Goal: Task Accomplishment & Management: Use online tool/utility

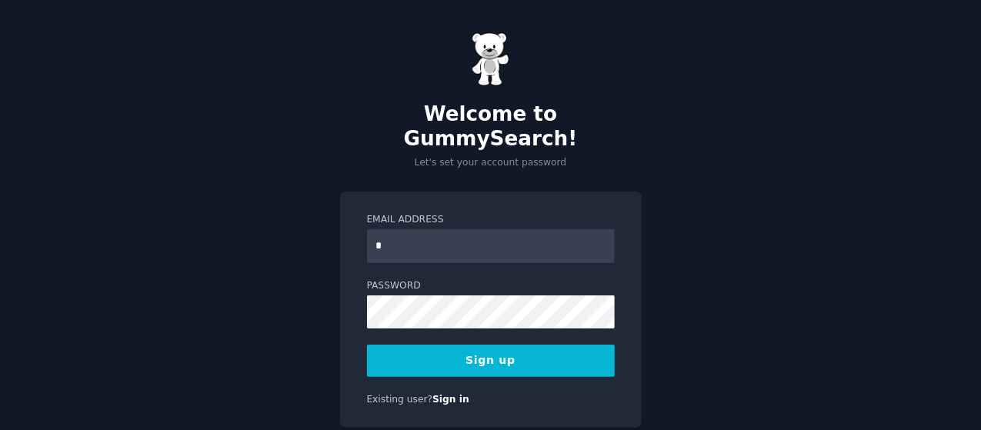
type input "**********"
click at [493, 345] on button "Sign up" at bounding box center [491, 361] width 248 height 32
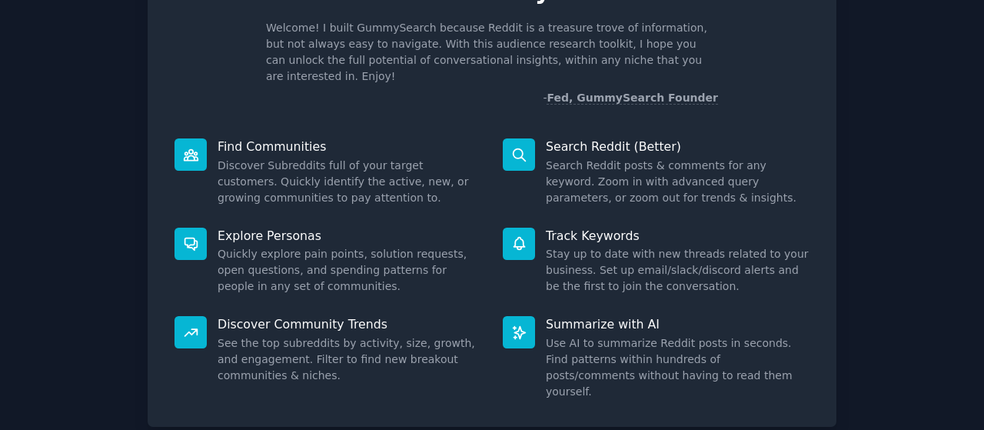
scroll to position [171, 0]
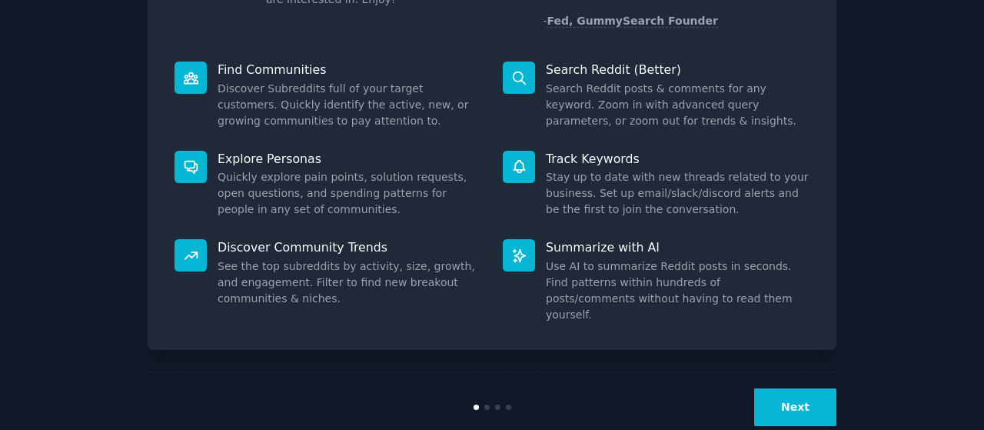
click at [800, 388] on button "Next" at bounding box center [795, 407] width 82 height 38
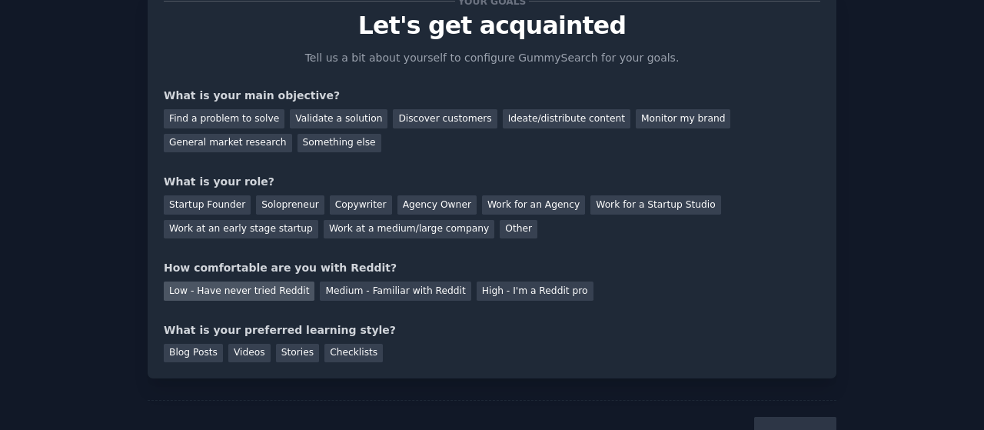
scroll to position [120, 0]
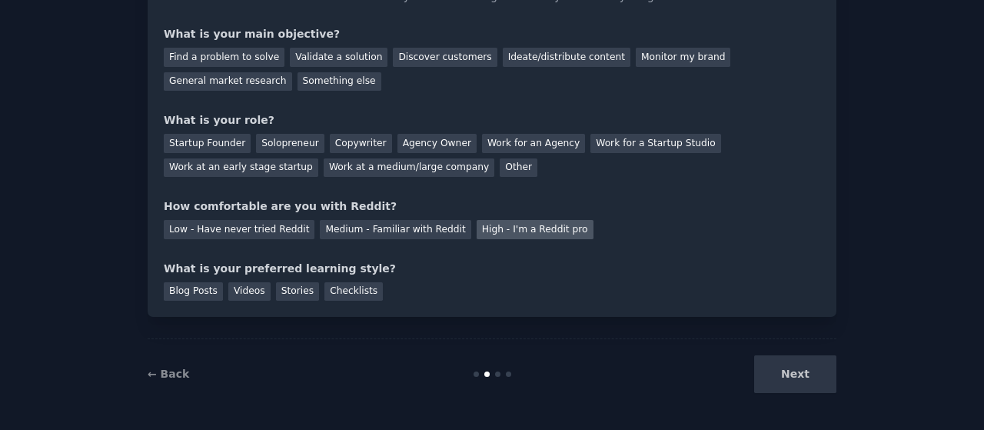
click at [477, 230] on div "High - I'm a Reddit pro" at bounding box center [535, 229] width 117 height 19
click at [788, 370] on div "Next" at bounding box center [722, 374] width 230 height 38
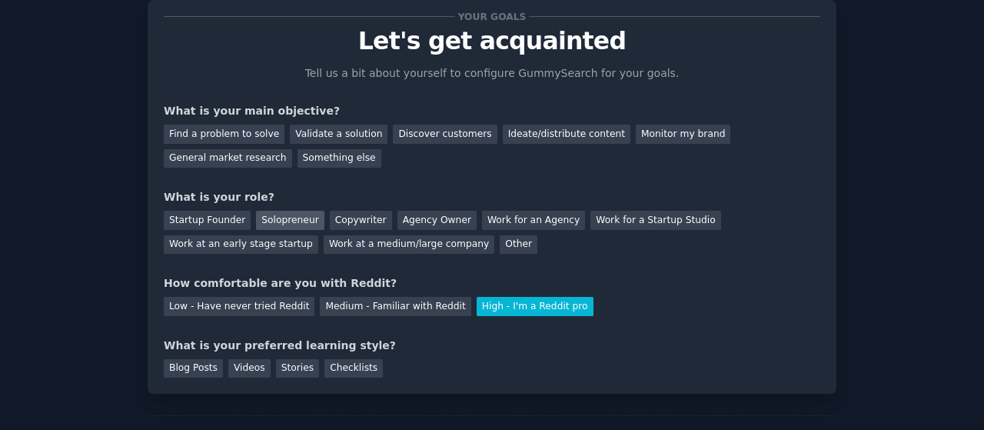
click at [268, 226] on div "Solopreneur" at bounding box center [290, 220] width 68 height 19
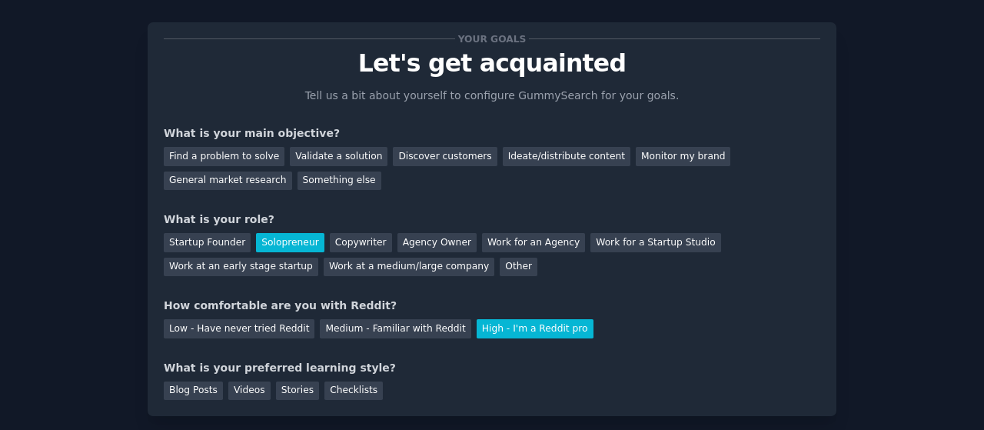
scroll to position [0, 0]
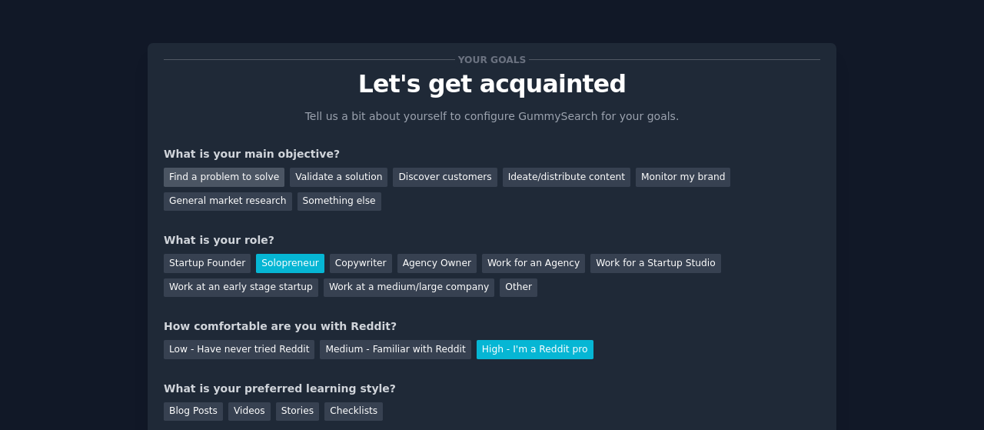
click at [220, 180] on div "Find a problem to solve" at bounding box center [224, 177] width 121 height 19
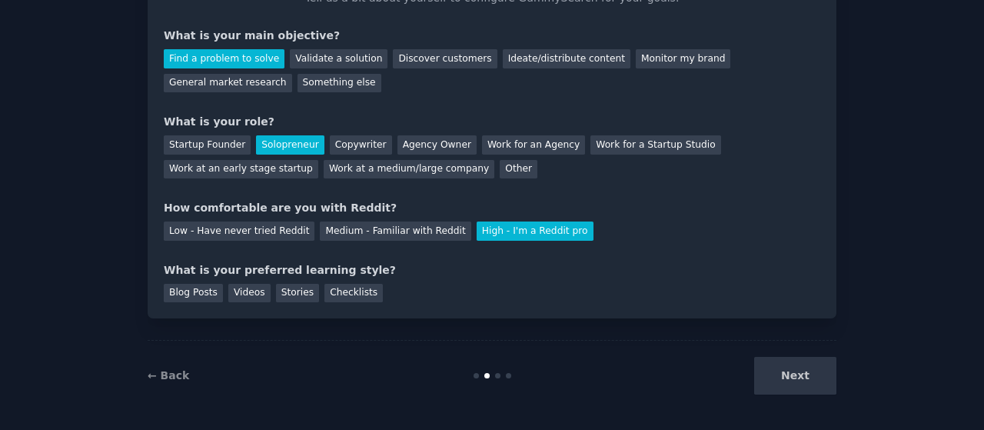
scroll to position [120, 0]
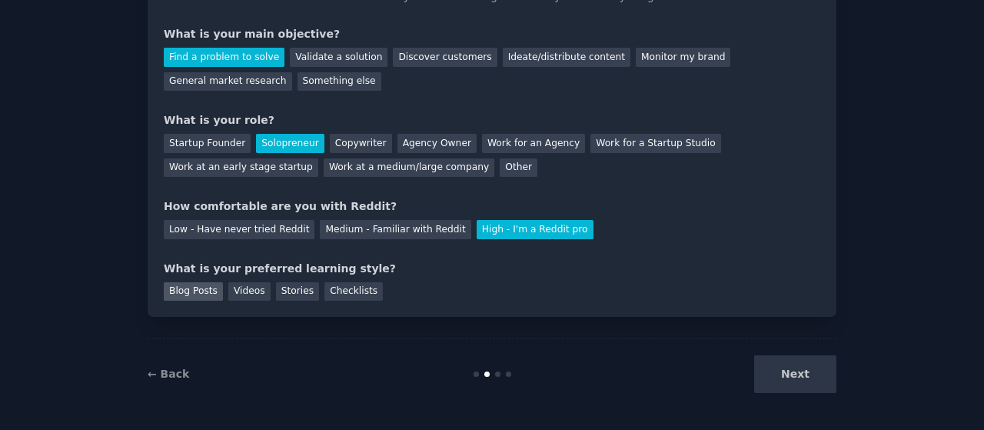
click at [184, 295] on div "Blog Posts" at bounding box center [193, 291] width 59 height 19
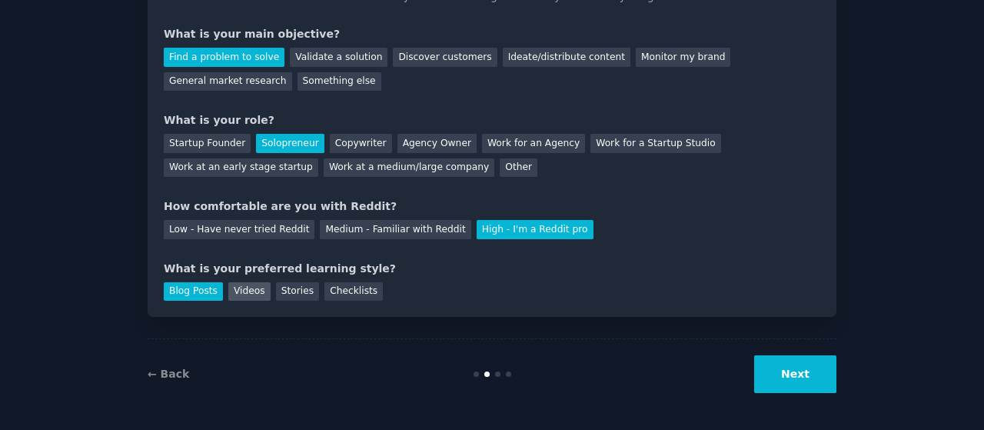
click at [238, 294] on div "Videos" at bounding box center [249, 291] width 42 height 19
click at [771, 379] on button "Next" at bounding box center [795, 374] width 82 height 38
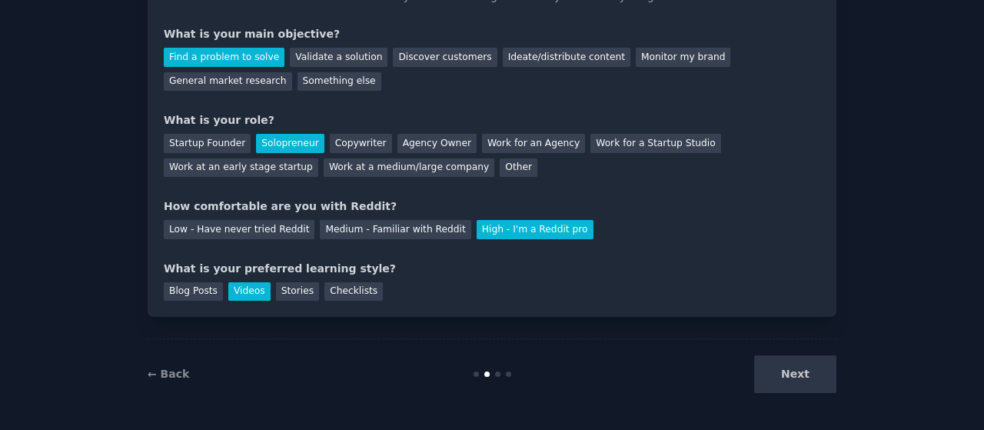
click at [796, 380] on div "Next" at bounding box center [722, 374] width 230 height 38
drag, startPoint x: 796, startPoint y: 380, endPoint x: 644, endPoint y: 352, distance: 154.0
click at [795, 379] on div "Next" at bounding box center [722, 374] width 230 height 38
click at [399, 227] on div "Medium - Familiar with Reddit" at bounding box center [395, 229] width 151 height 19
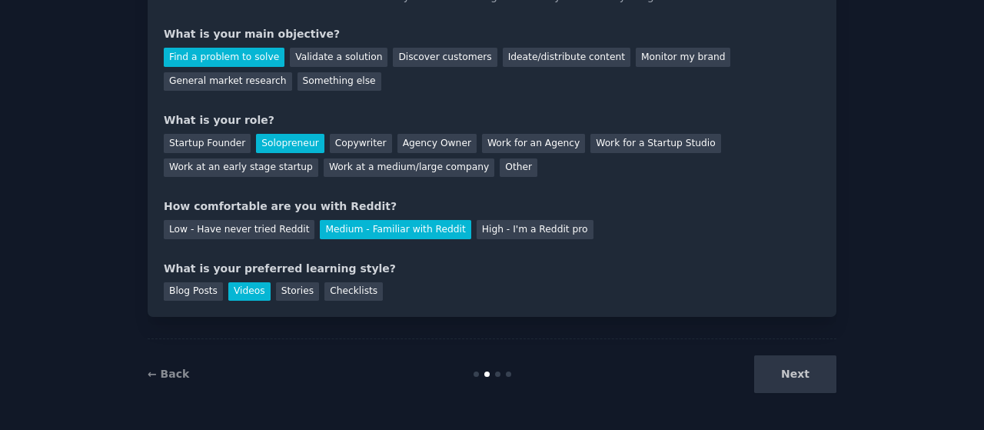
click at [512, 238] on div "Your goals Let's get acquainted Tell us a bit about yourself to configure Gummy…" at bounding box center [492, 119] width 657 height 361
click at [512, 235] on div "High - I'm a Reddit pro" at bounding box center [535, 229] width 117 height 19
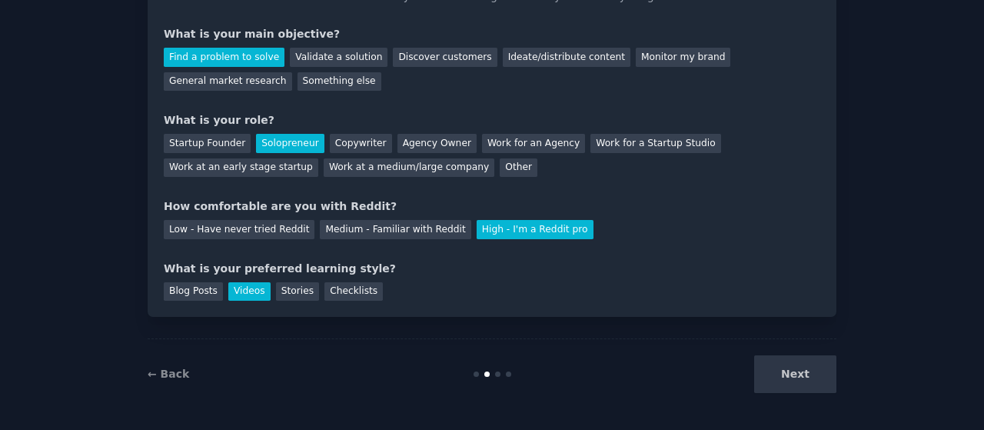
click at [791, 368] on div "Next" at bounding box center [722, 374] width 230 height 38
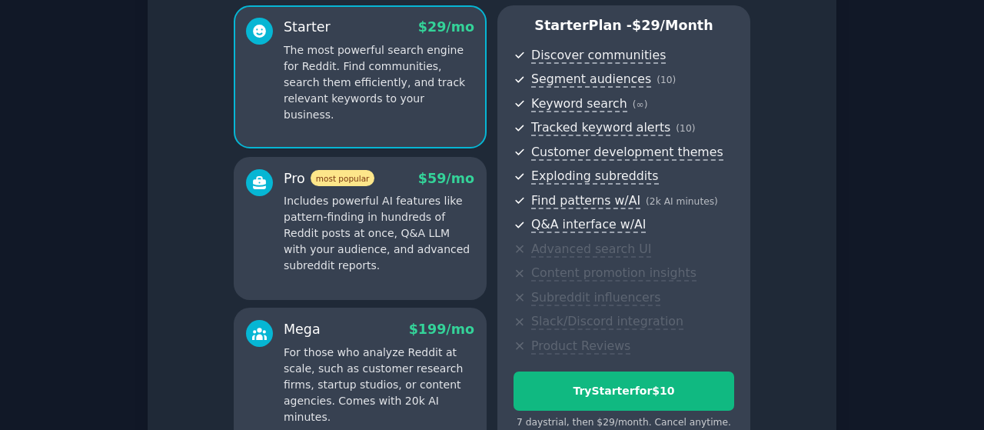
scroll to position [231, 0]
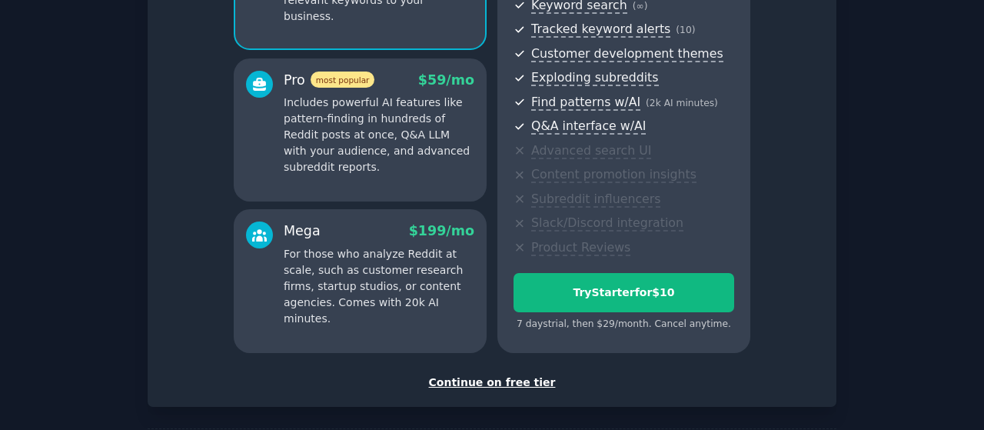
click at [508, 384] on div "Continue on free tier" at bounding box center [492, 383] width 657 height 16
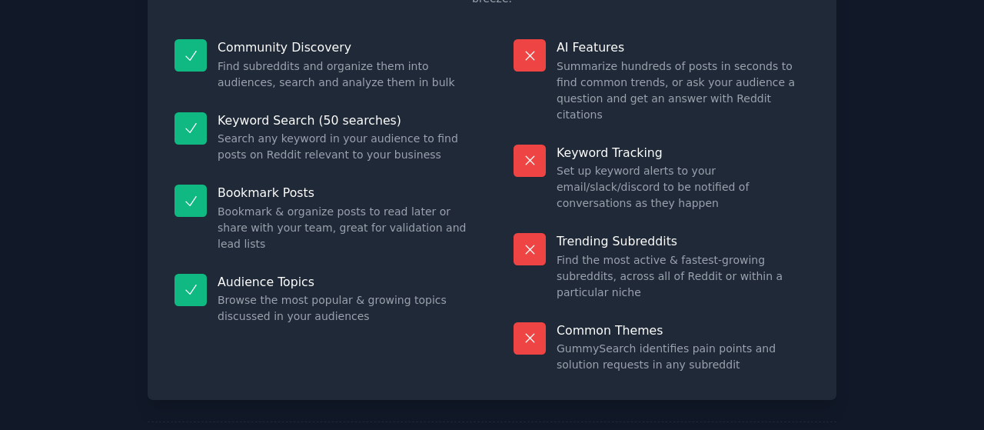
scroll to position [168, 0]
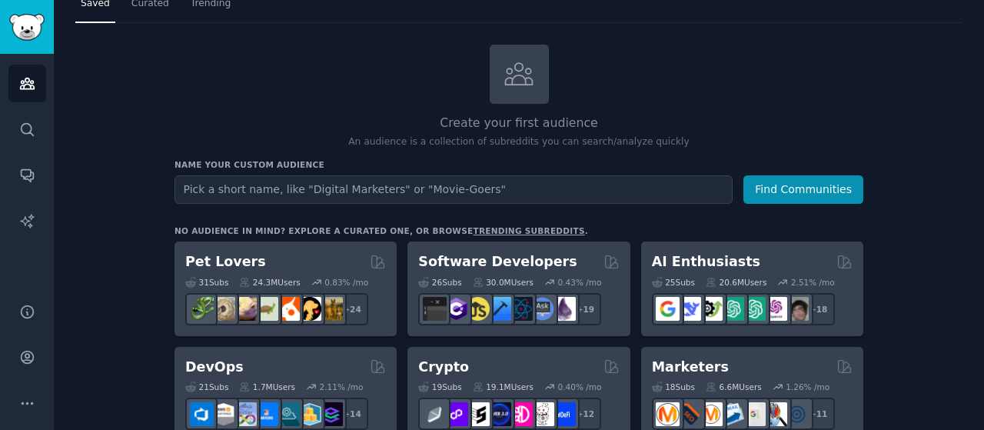
scroll to position [77, 0]
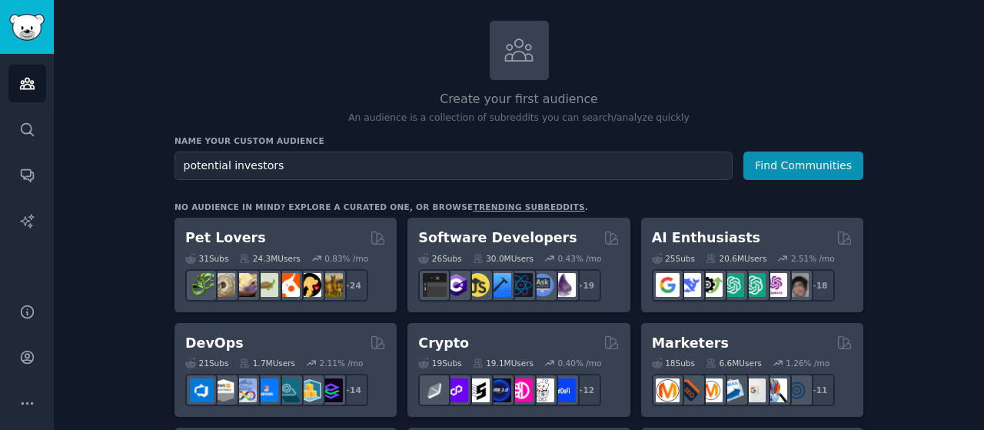
type input "potential investors"
click at [744, 152] on button "Find Communities" at bounding box center [804, 166] width 120 height 28
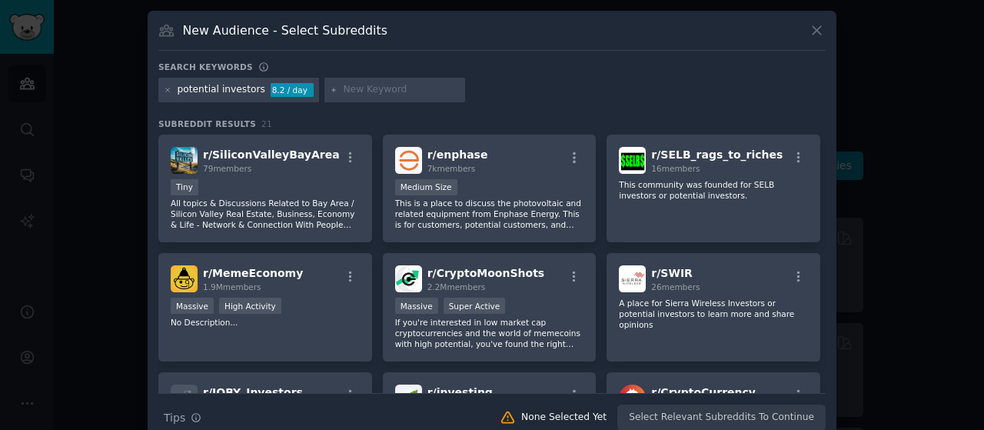
click at [518, 75] on div "Search keywords" at bounding box center [492, 70] width 668 height 16
click at [343, 84] on input "text" at bounding box center [401, 90] width 117 height 14
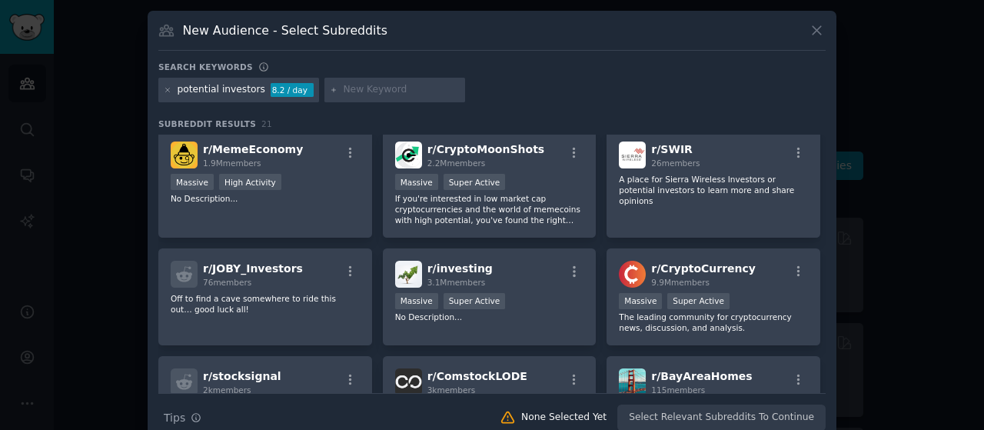
scroll to position [29, 0]
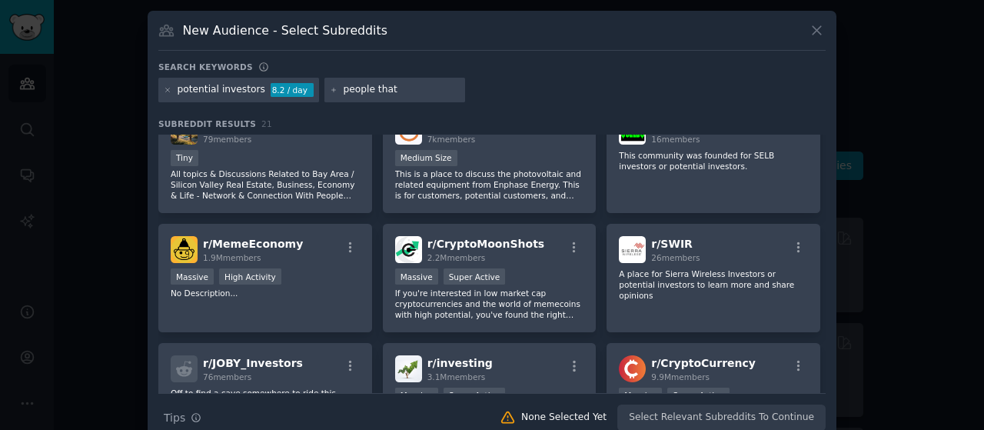
type input "people"
type input "why do people don't invest their money"
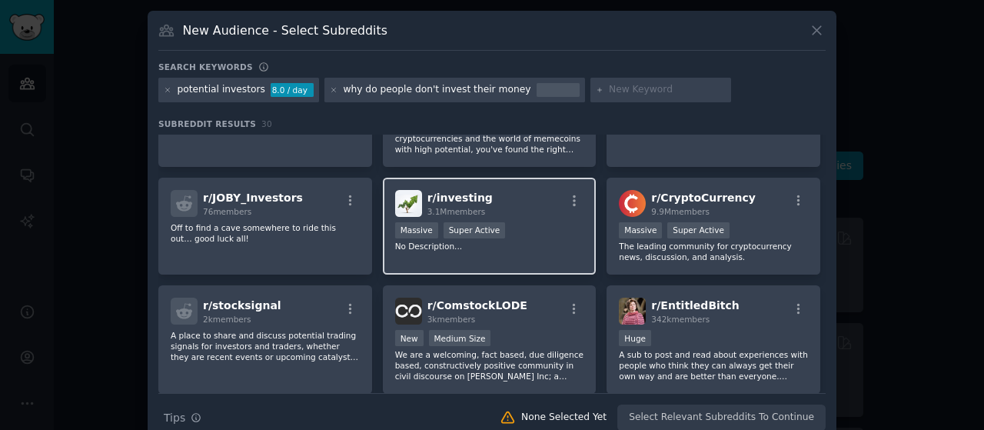
scroll to position [260, 0]
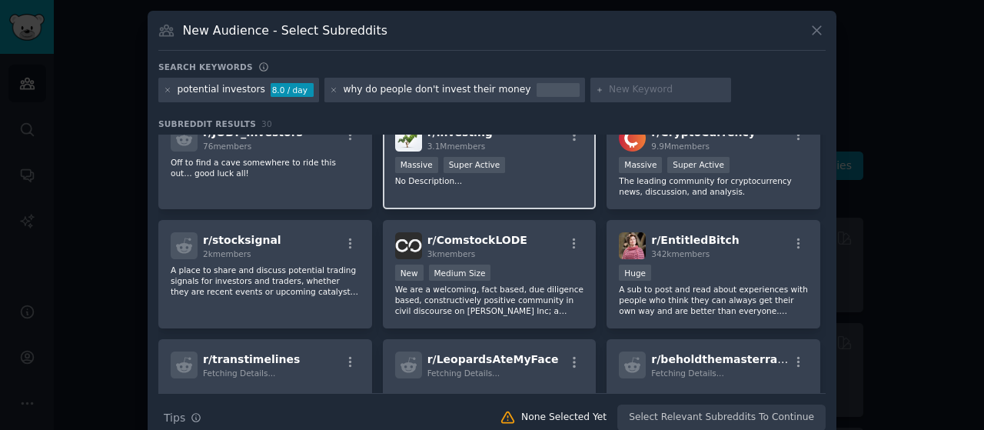
click at [523, 165] on div "1,000,000+ members Massive Super Active" at bounding box center [489, 166] width 189 height 19
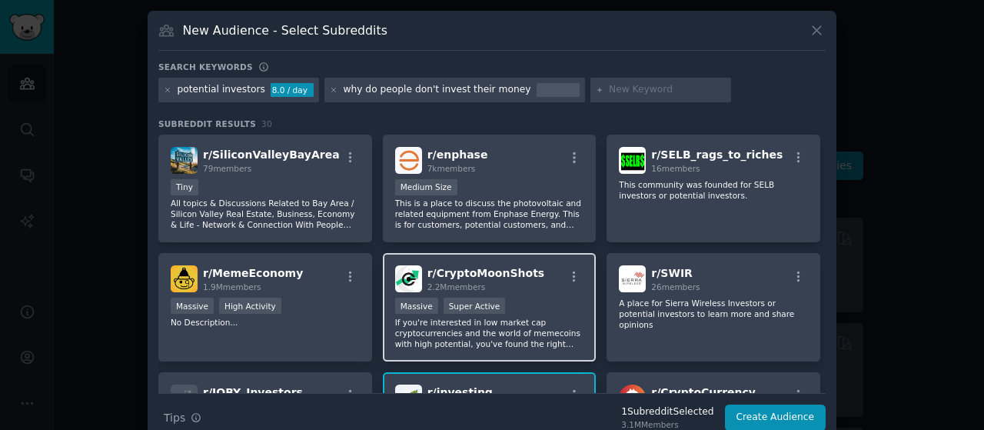
scroll to position [154, 0]
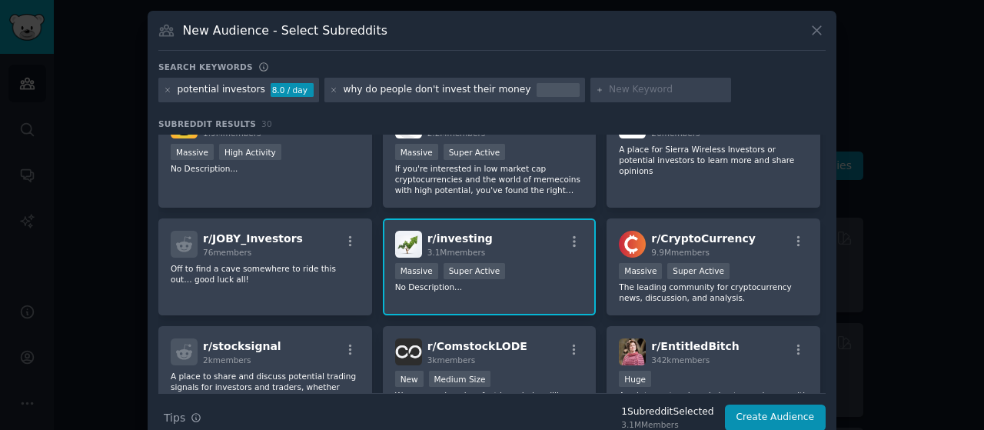
click at [511, 231] on div "r/ investing 3.1M members" at bounding box center [489, 244] width 189 height 27
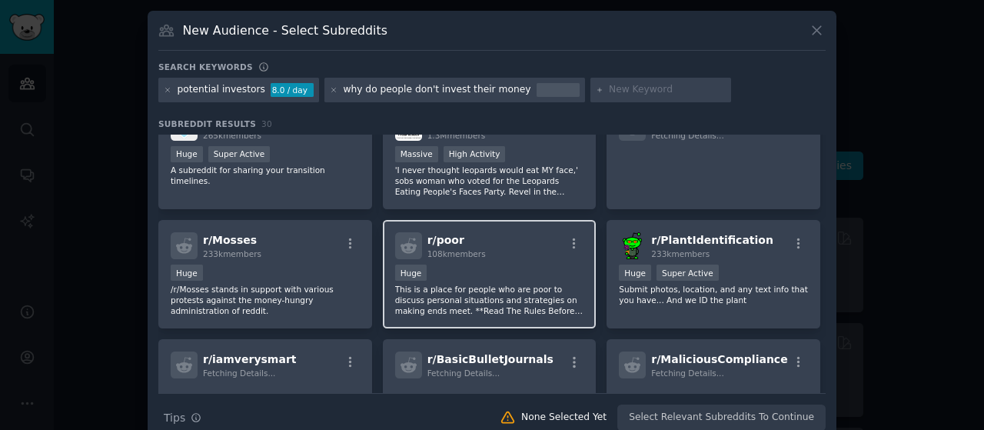
scroll to position [651, 0]
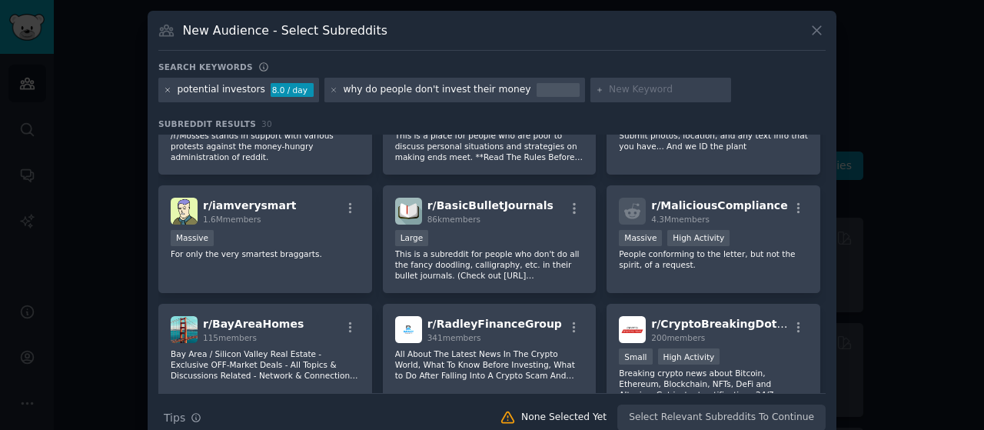
click at [168, 91] on icon at bounding box center [168, 90] width 8 height 8
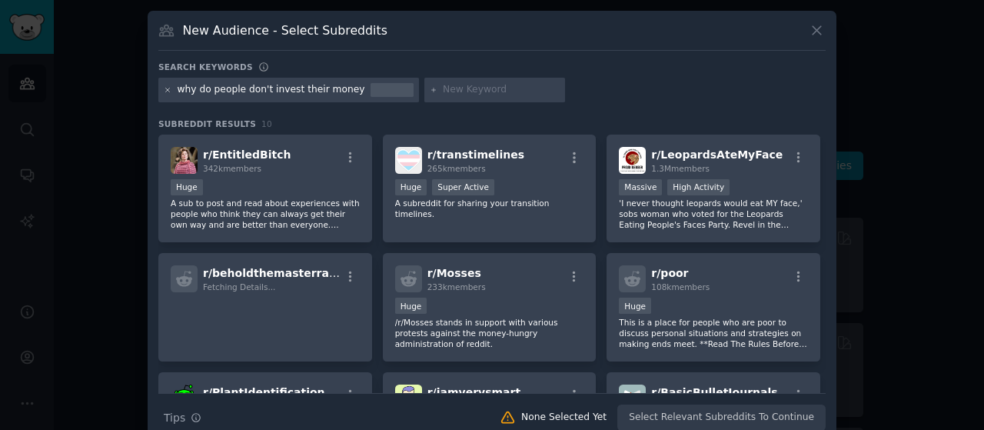
click at [165, 88] on icon at bounding box center [168, 90] width 8 height 8
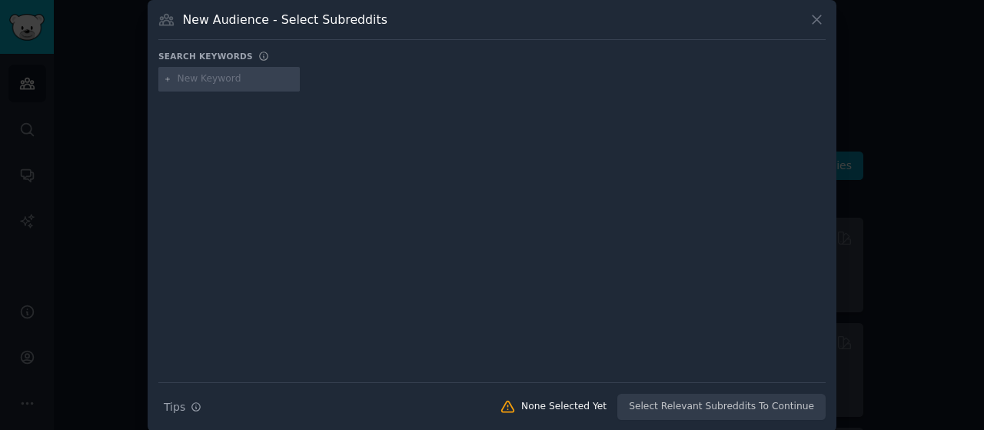
scroll to position [22, 0]
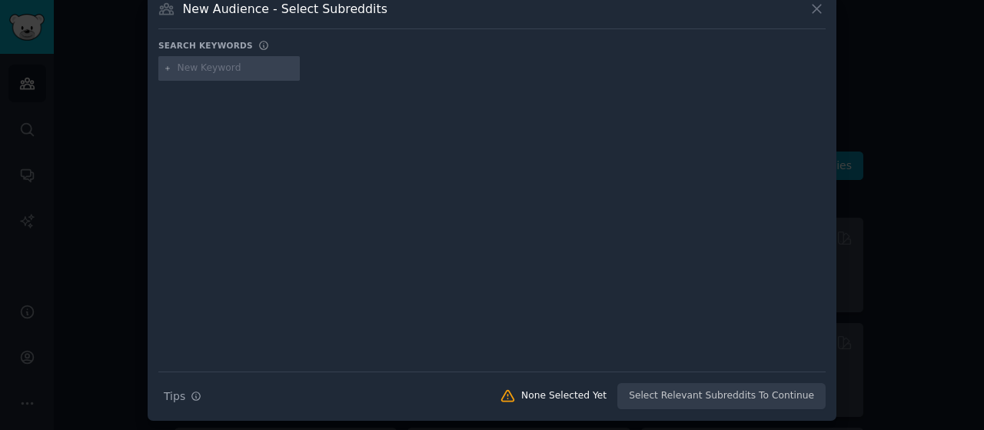
click at [178, 63] on input "text" at bounding box center [236, 69] width 117 height 14
type input "potential investors"
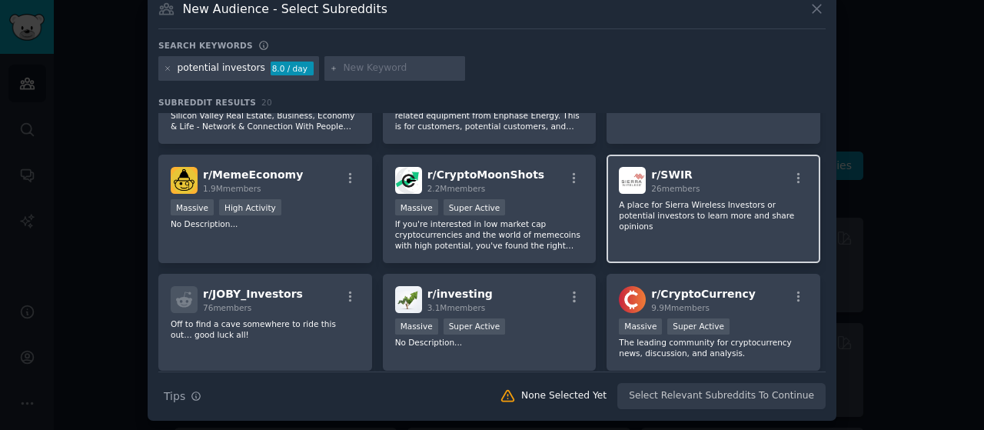
scroll to position [231, 0]
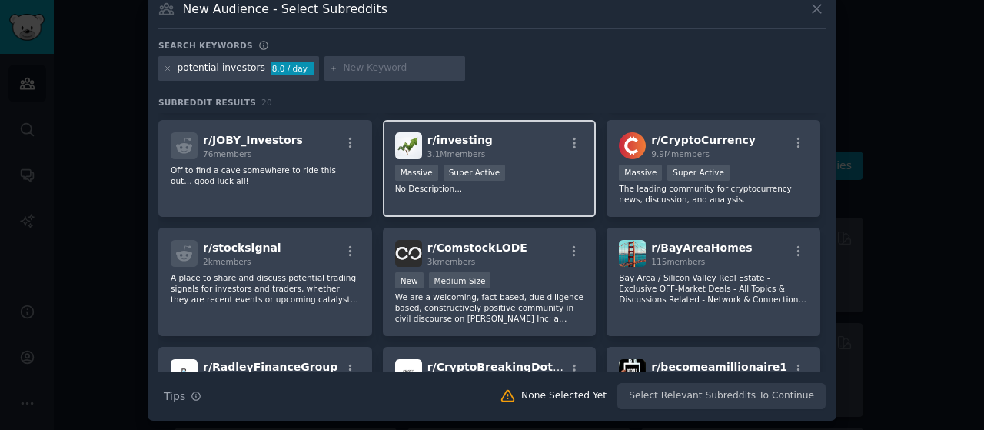
click at [514, 150] on div "r/ investing 3.1M members" at bounding box center [489, 145] width 189 height 27
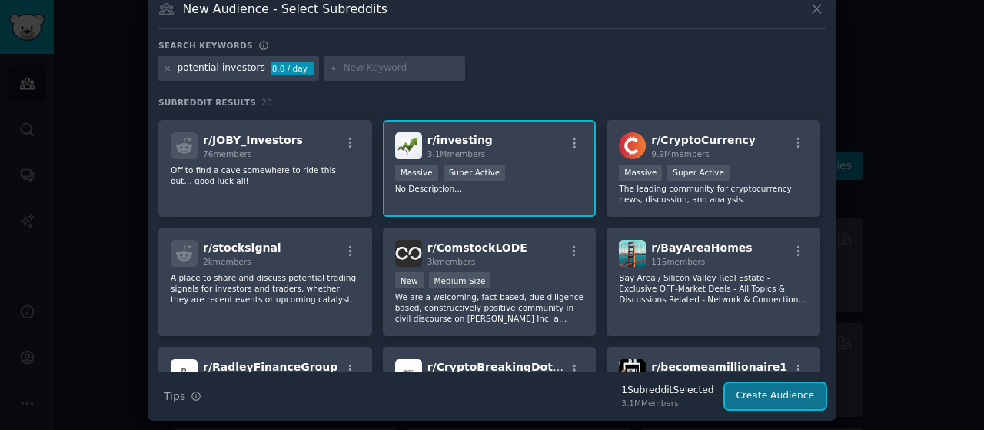
click at [750, 391] on button "Create Audience" at bounding box center [776, 396] width 102 height 26
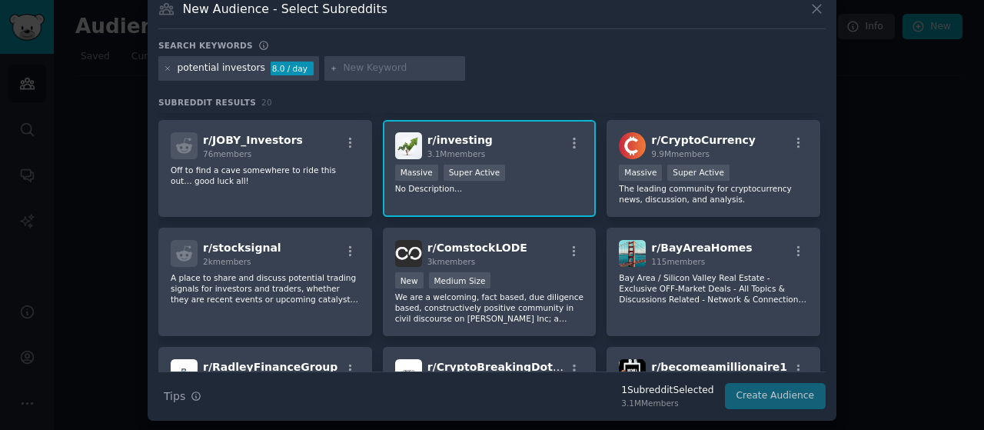
scroll to position [0, 0]
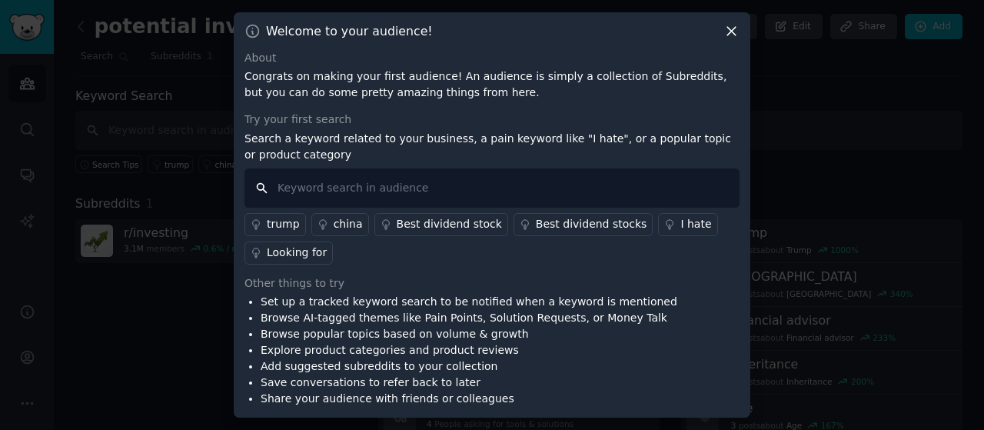
click at [331, 196] on input "text" at bounding box center [492, 187] width 495 height 39
click at [729, 33] on icon at bounding box center [732, 31] width 16 height 16
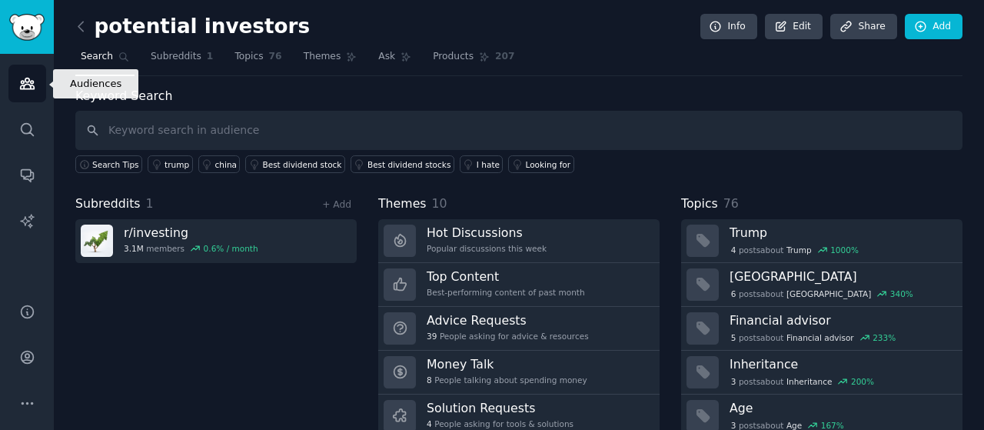
click at [30, 82] on icon "Sidebar" at bounding box center [27, 83] width 14 height 11
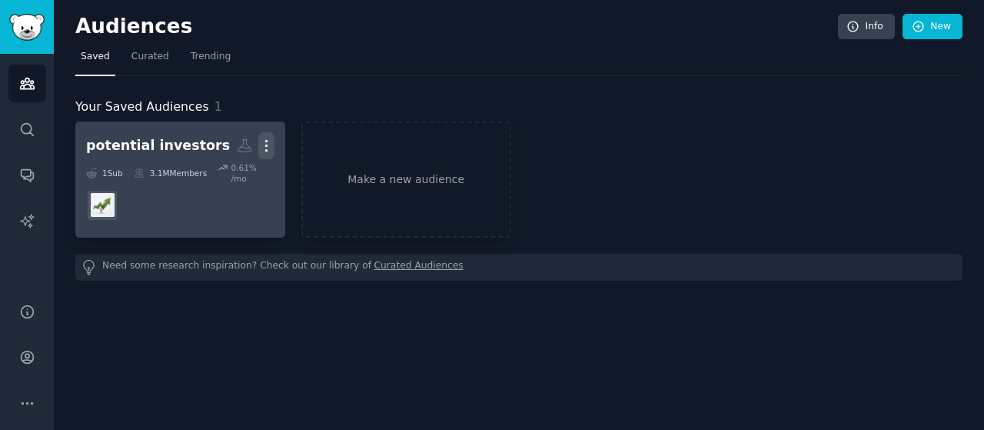
click at [271, 145] on icon "button" at bounding box center [266, 146] width 16 height 16
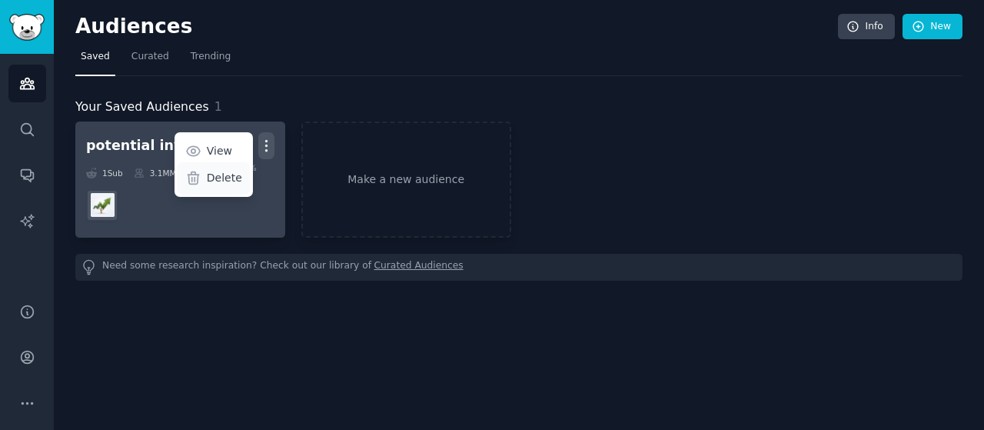
click at [224, 170] on p "Delete" at bounding box center [224, 178] width 35 height 16
